Goal: Obtain resource: Obtain resource

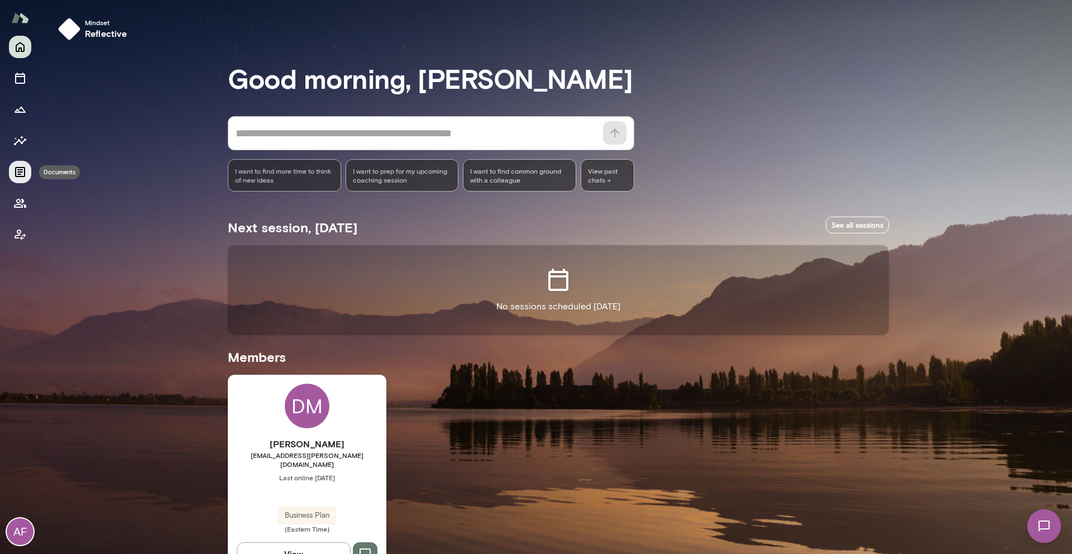
click at [12, 167] on button "Documents" at bounding box center [20, 172] width 22 height 22
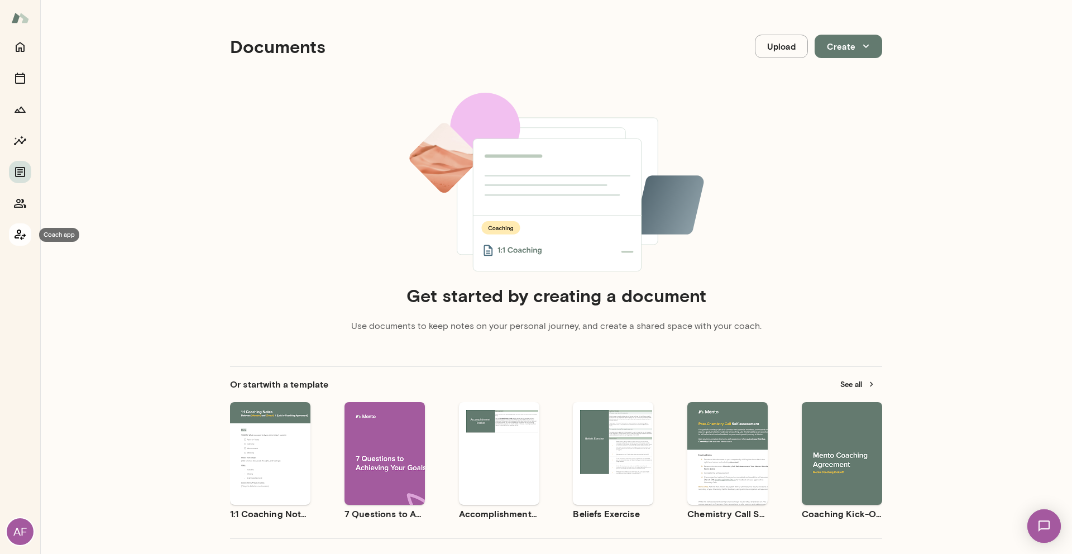
click at [12, 235] on button "Coach app" at bounding box center [20, 234] width 22 height 22
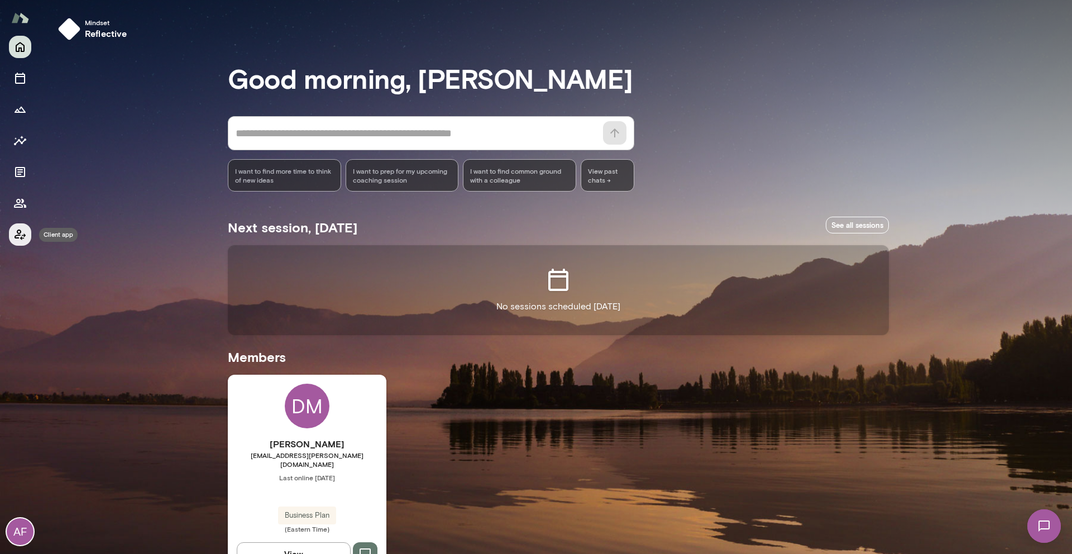
click at [12, 234] on button "Client app" at bounding box center [20, 234] width 22 height 22
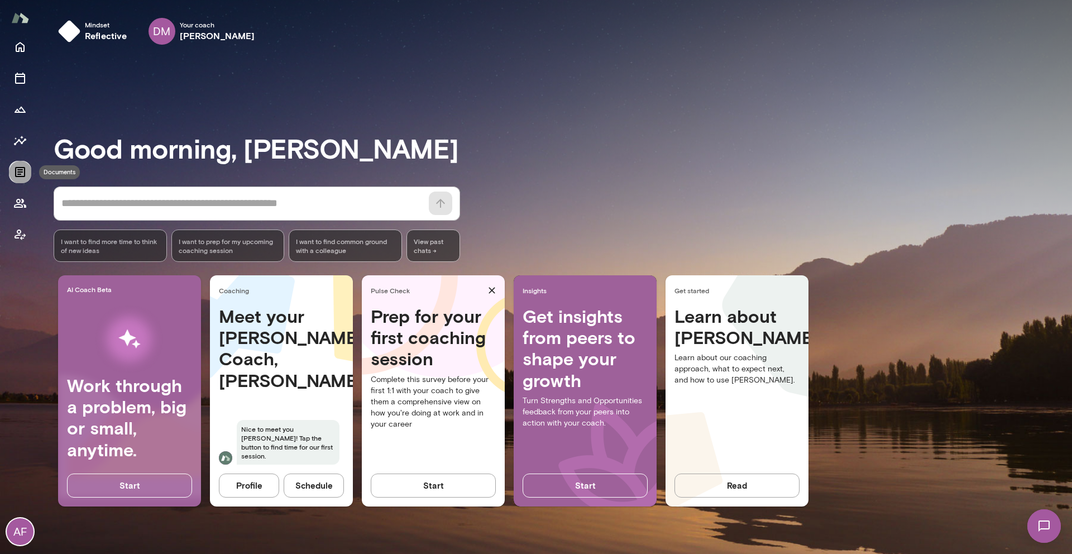
click at [15, 166] on icon "Documents" at bounding box center [19, 171] width 13 height 13
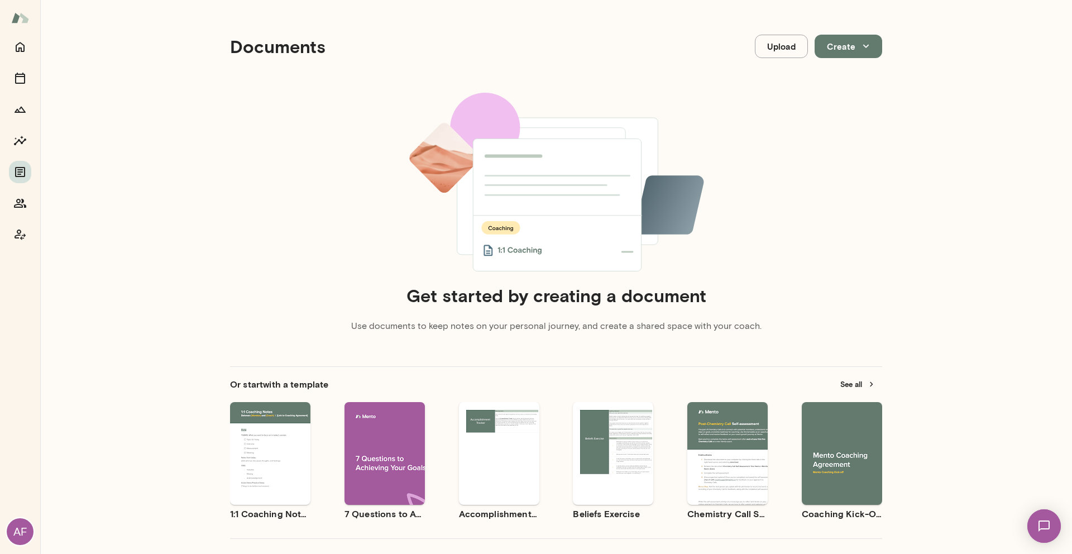
scroll to position [56, 0]
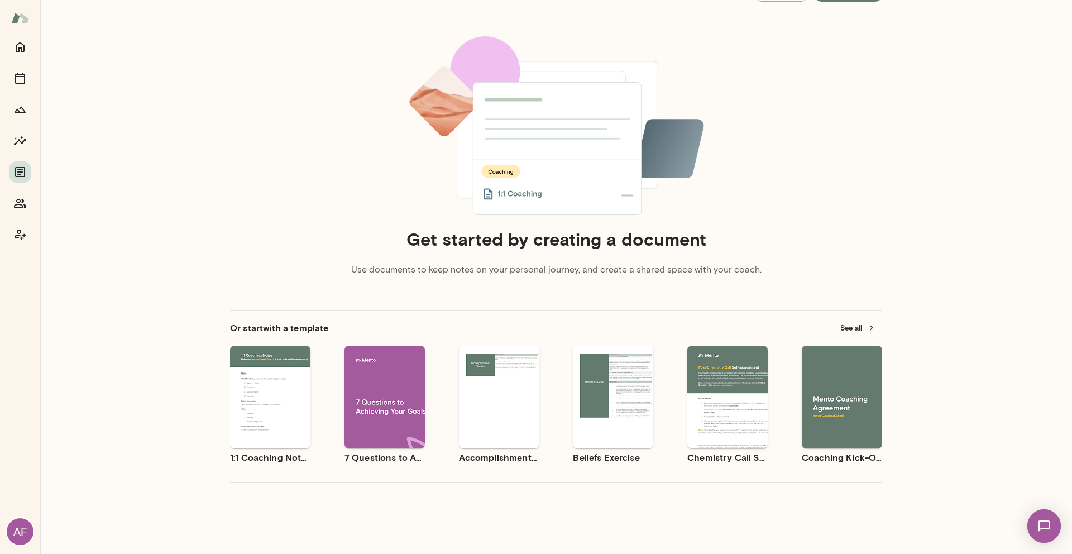
click at [854, 329] on button "See all" at bounding box center [857, 327] width 49 height 17
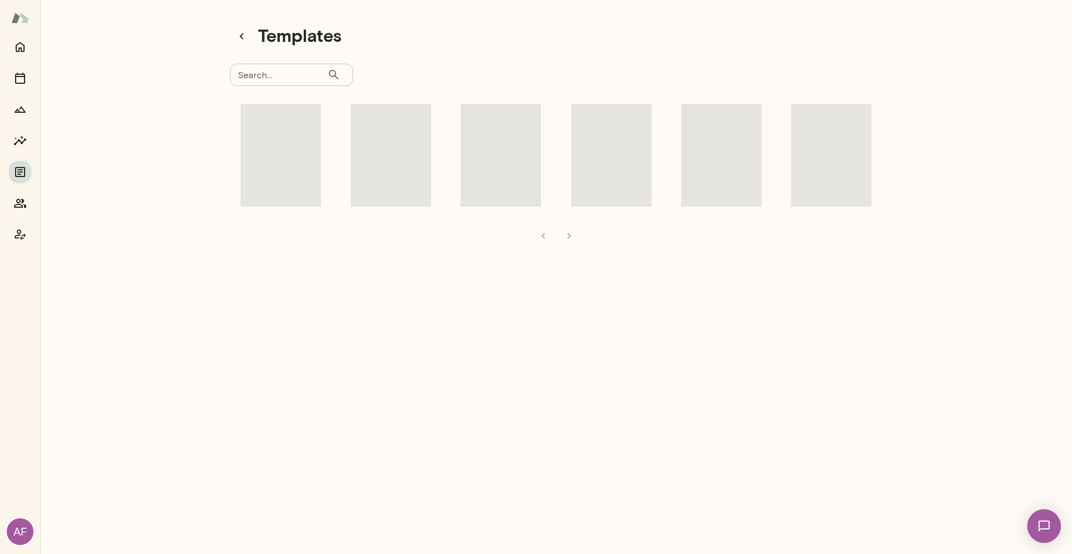
scroll to position [9, 0]
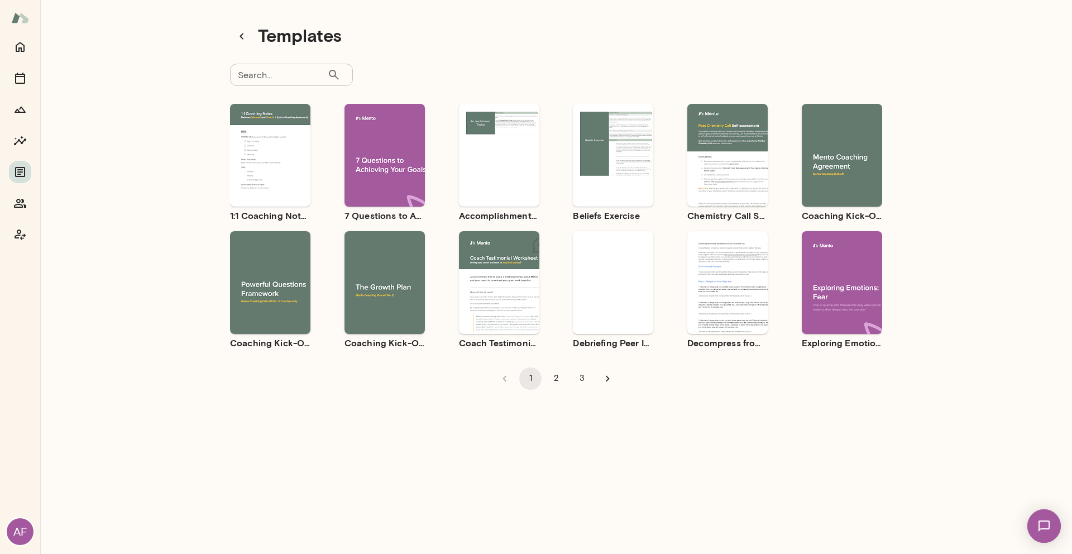
click at [280, 262] on div "Use template Preview" at bounding box center [270, 282] width 80 height 103
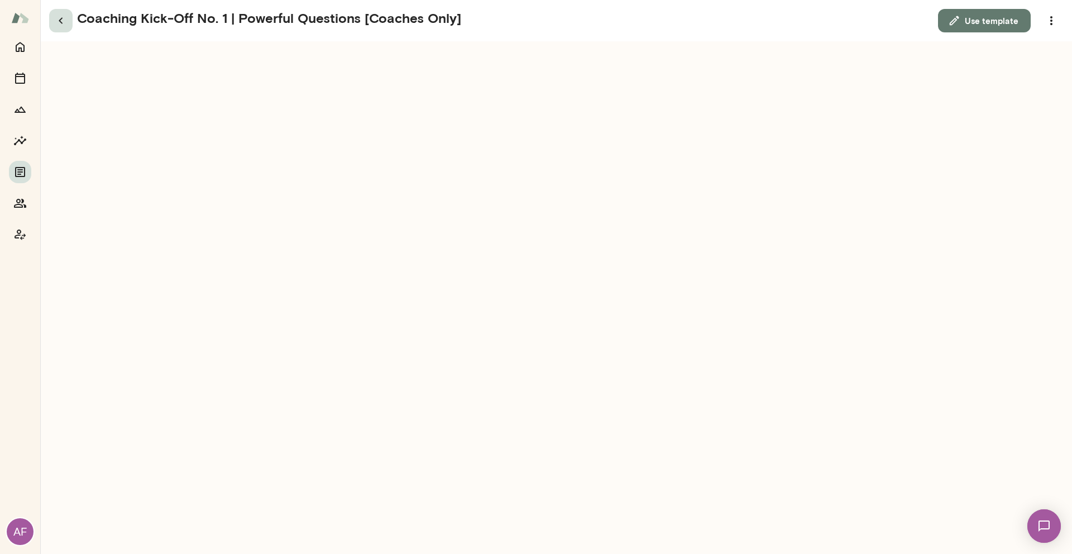
click at [63, 16] on icon "button" at bounding box center [60, 20] width 13 height 13
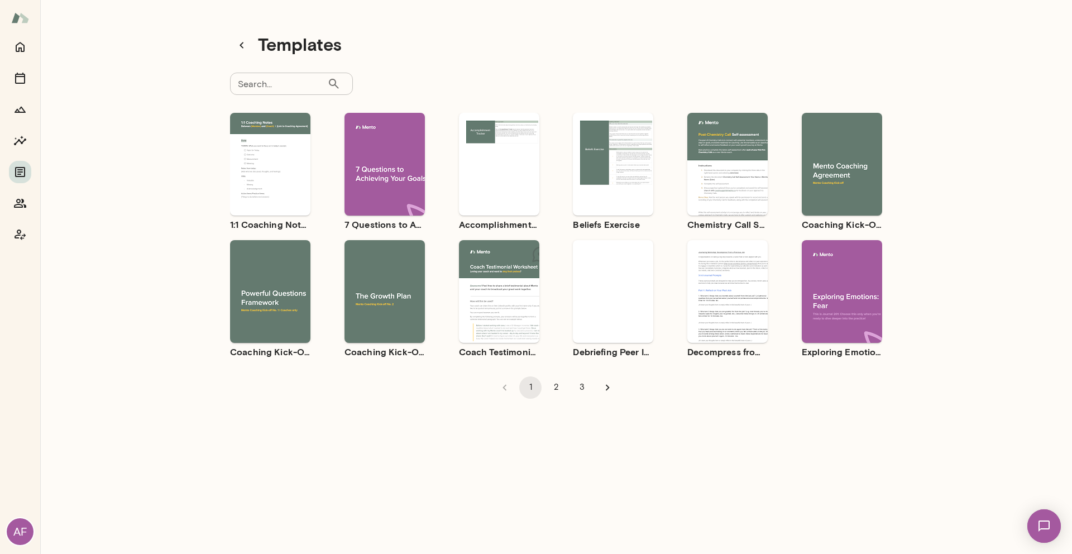
click at [285, 86] on input "Search..." at bounding box center [278, 84] width 97 height 22
type input "**********"
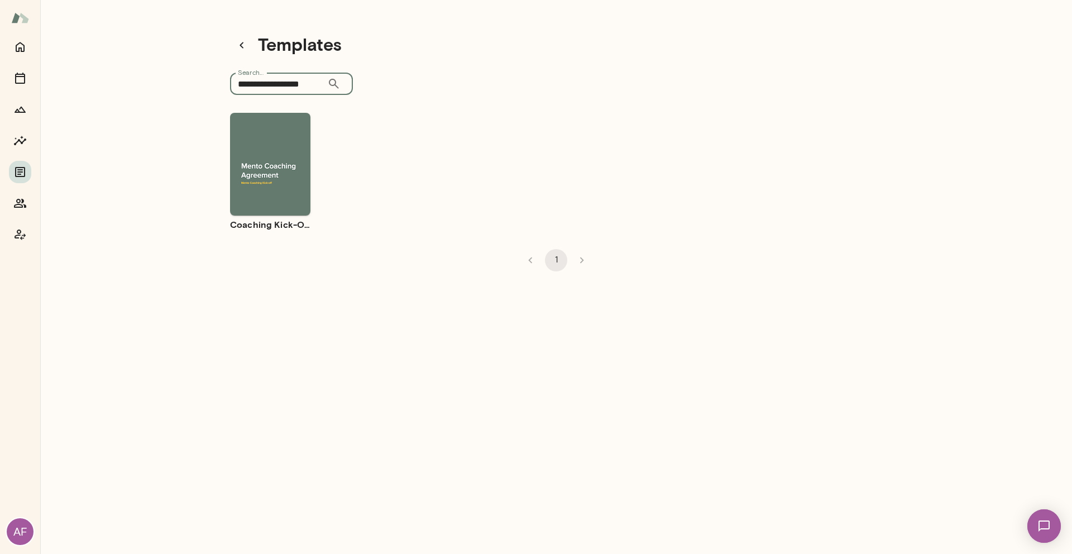
click at [243, 169] on button "Preview" at bounding box center [269, 173] width 71 height 15
